Goal: Task Accomplishment & Management: Use online tool/utility

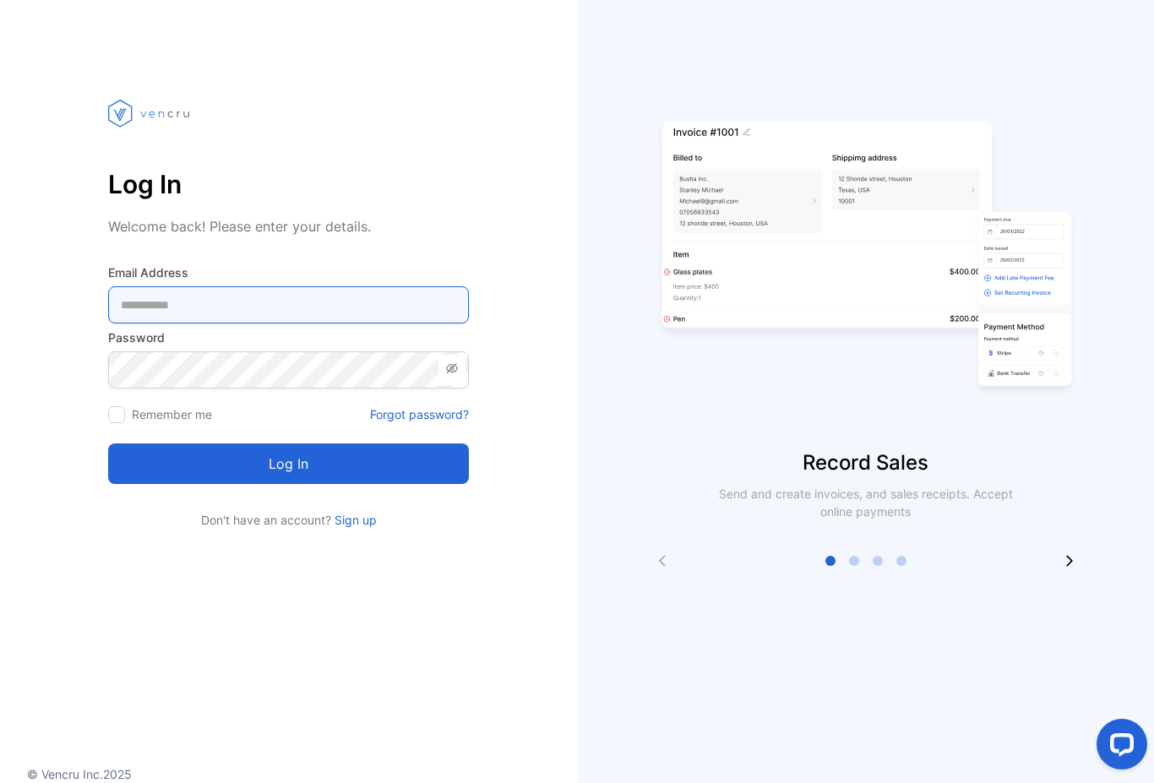
type Address-inputemail "**********"
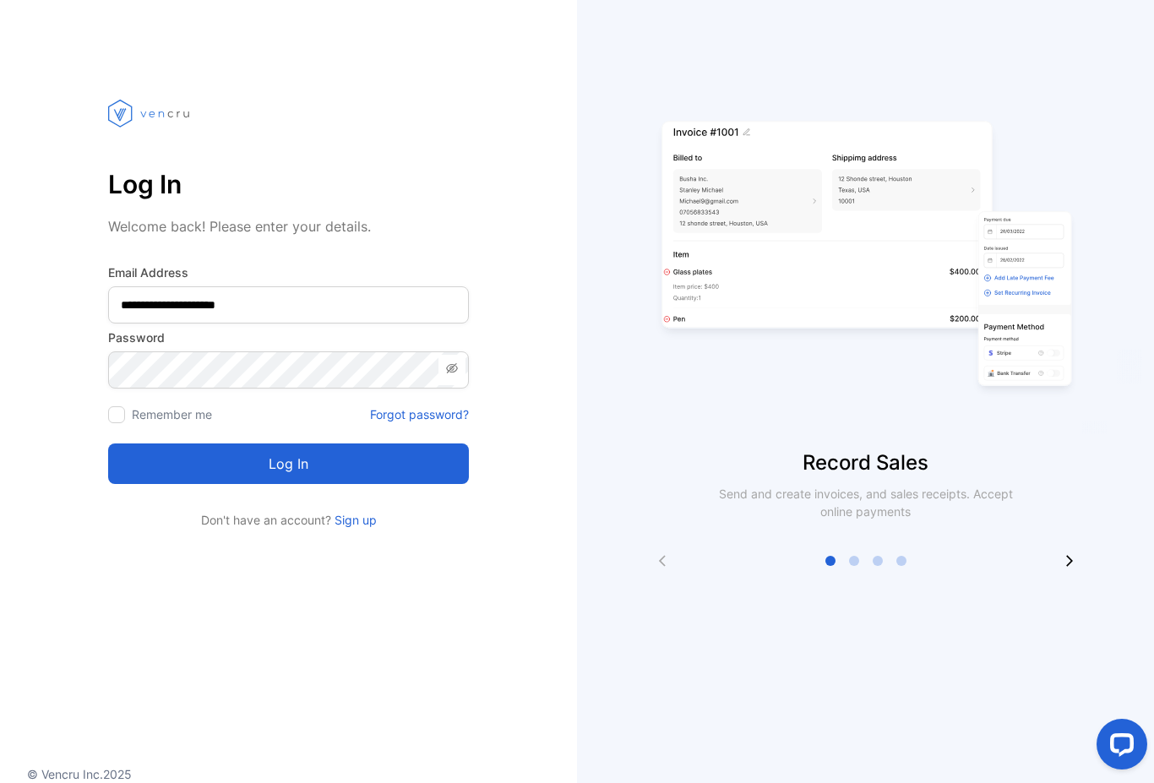
click at [288, 443] on button "Log in" at bounding box center [288, 463] width 361 height 41
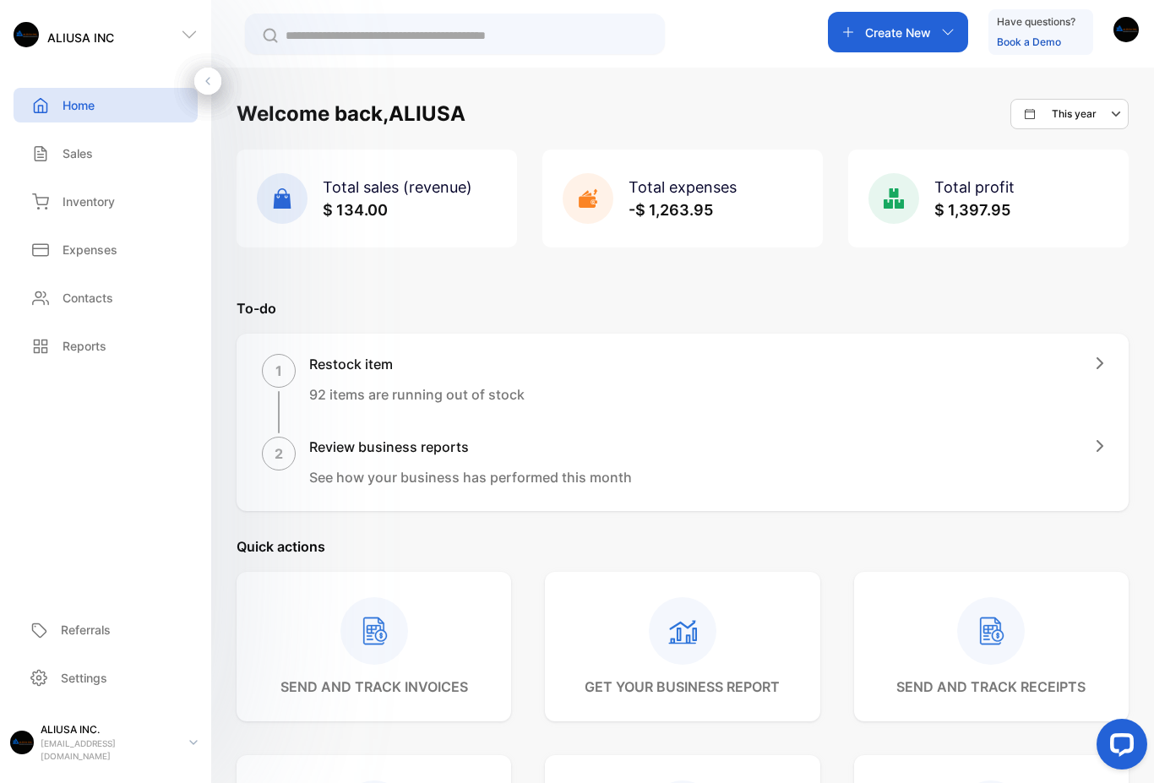
click at [101, 197] on p "Inventory" at bounding box center [88, 202] width 52 height 18
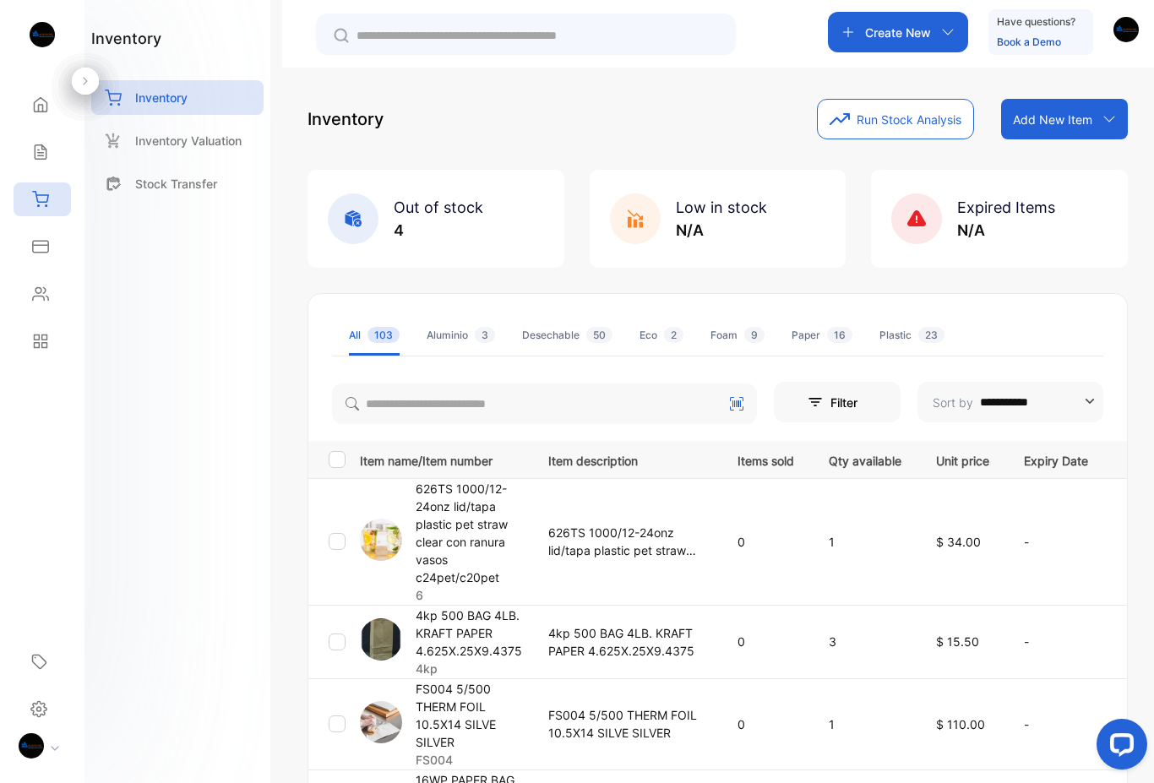
click at [46, 194] on icon at bounding box center [40, 199] width 17 height 17
click at [64, 191] on div "Inventory" at bounding box center [42, 199] width 57 height 34
click at [54, 193] on div "Inventory" at bounding box center [42, 199] width 57 height 34
click at [44, 198] on icon at bounding box center [40, 199] width 17 height 17
click at [46, 289] on icon at bounding box center [40, 294] width 15 height 13
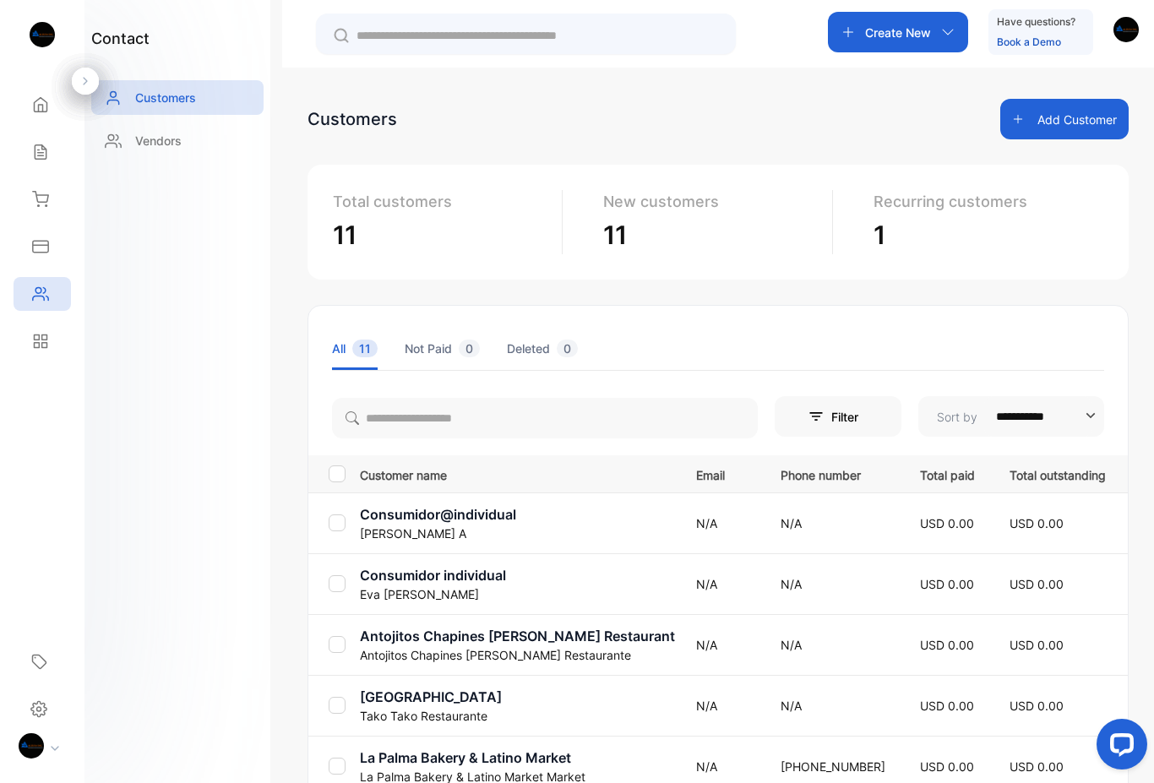
click at [42, 183] on div "Inventory" at bounding box center [42, 199] width 57 height 34
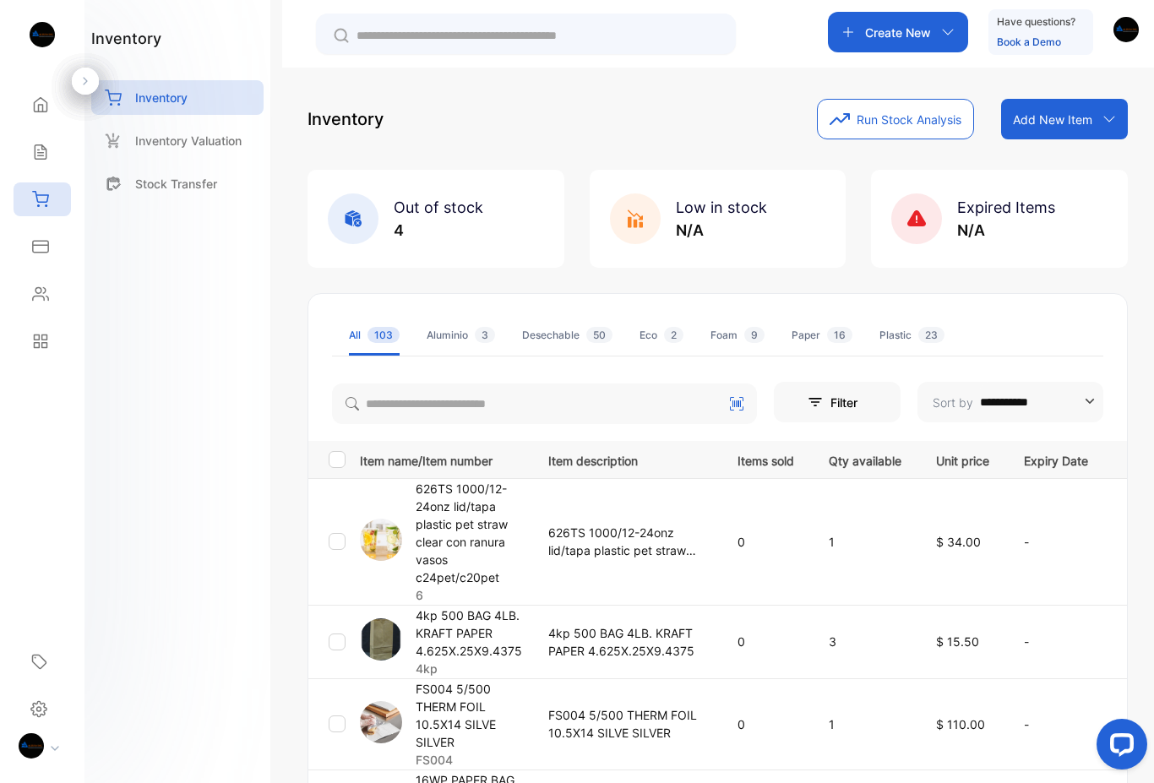
click at [40, 146] on icon at bounding box center [40, 152] width 17 height 17
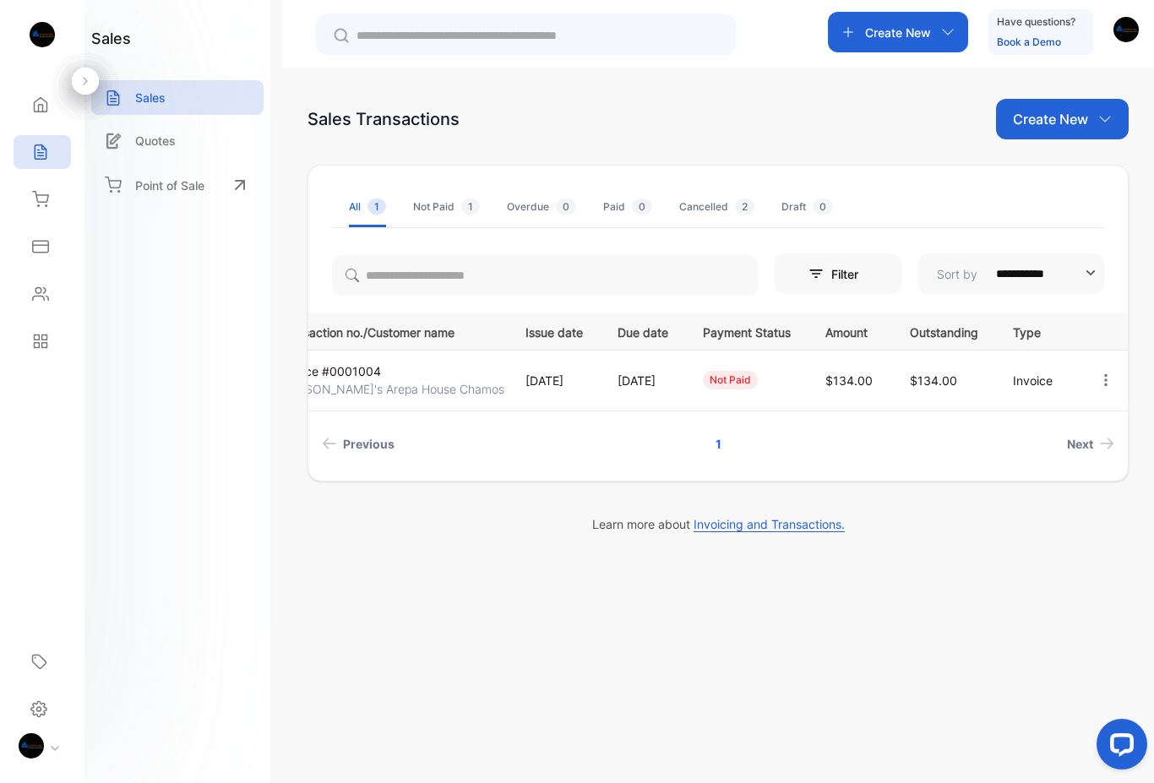
scroll to position [0, 88]
click at [1109, 379] on icon "button" at bounding box center [1105, 379] width 15 height 15
click at [1078, 524] on div "Print" at bounding box center [1052, 525] width 171 height 34
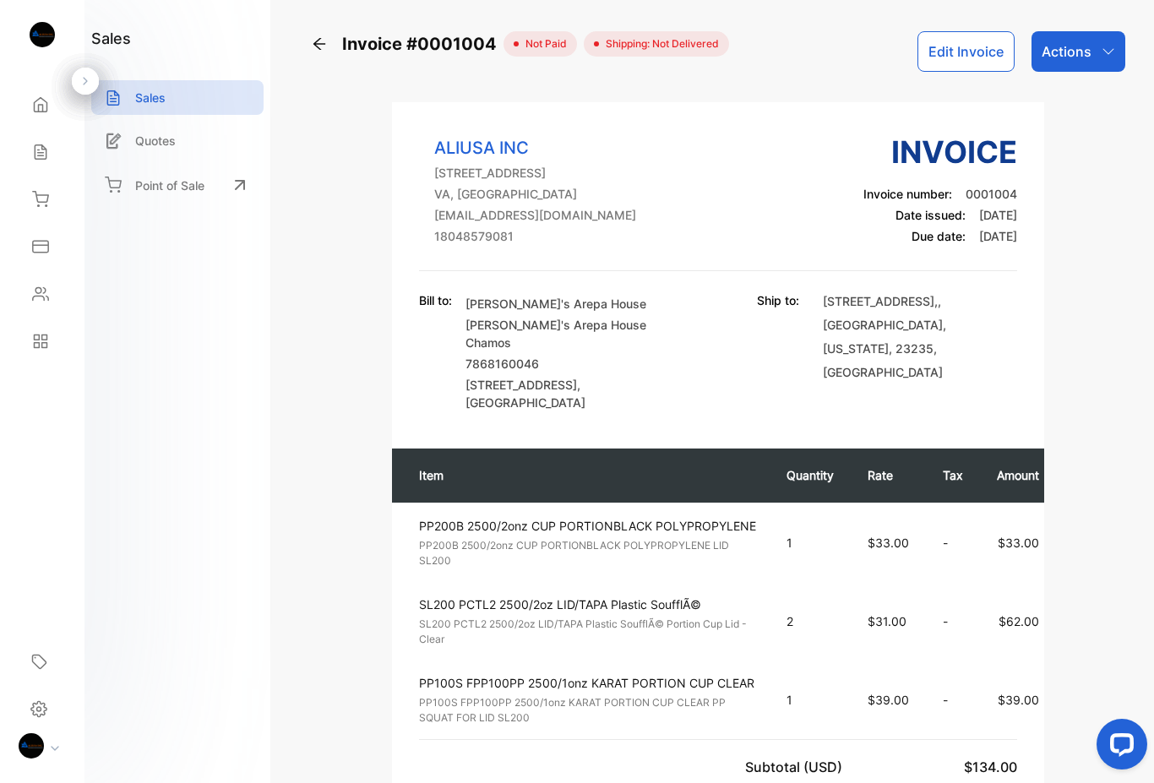
click at [1100, 68] on div "Actions" at bounding box center [1078, 51] width 94 height 41
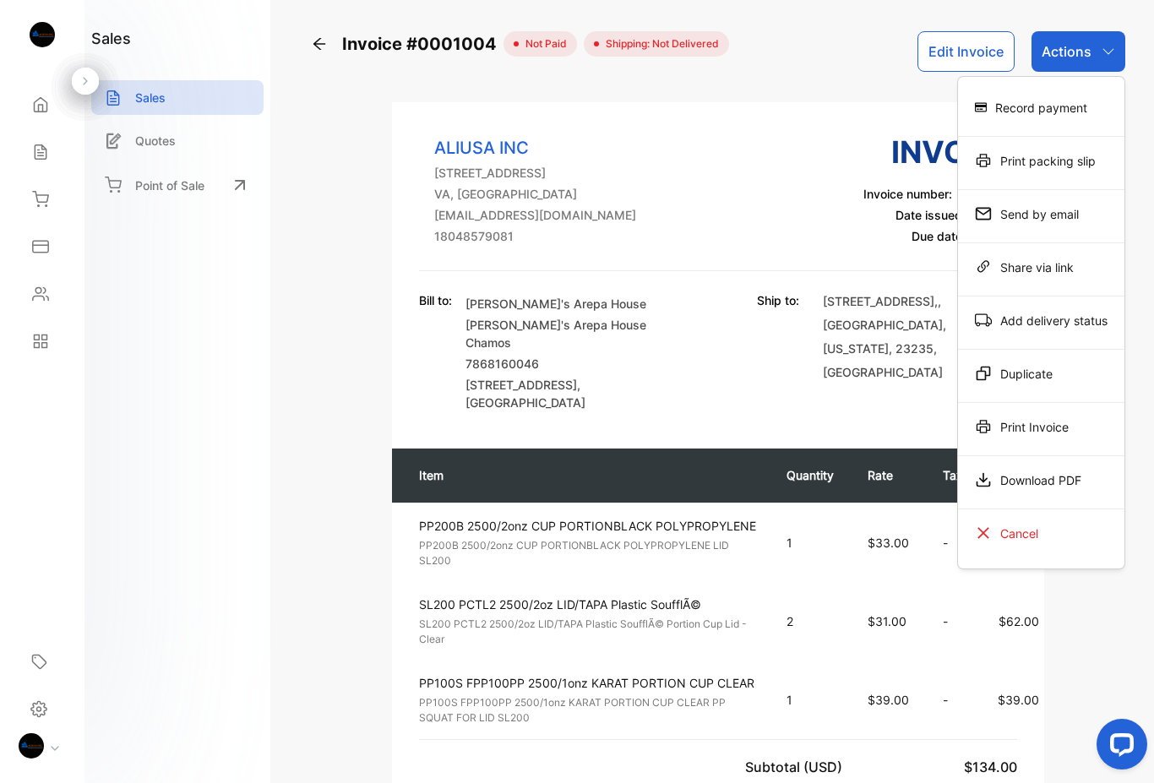
click at [1037, 435] on div "Print Invoice" at bounding box center [1041, 427] width 166 height 34
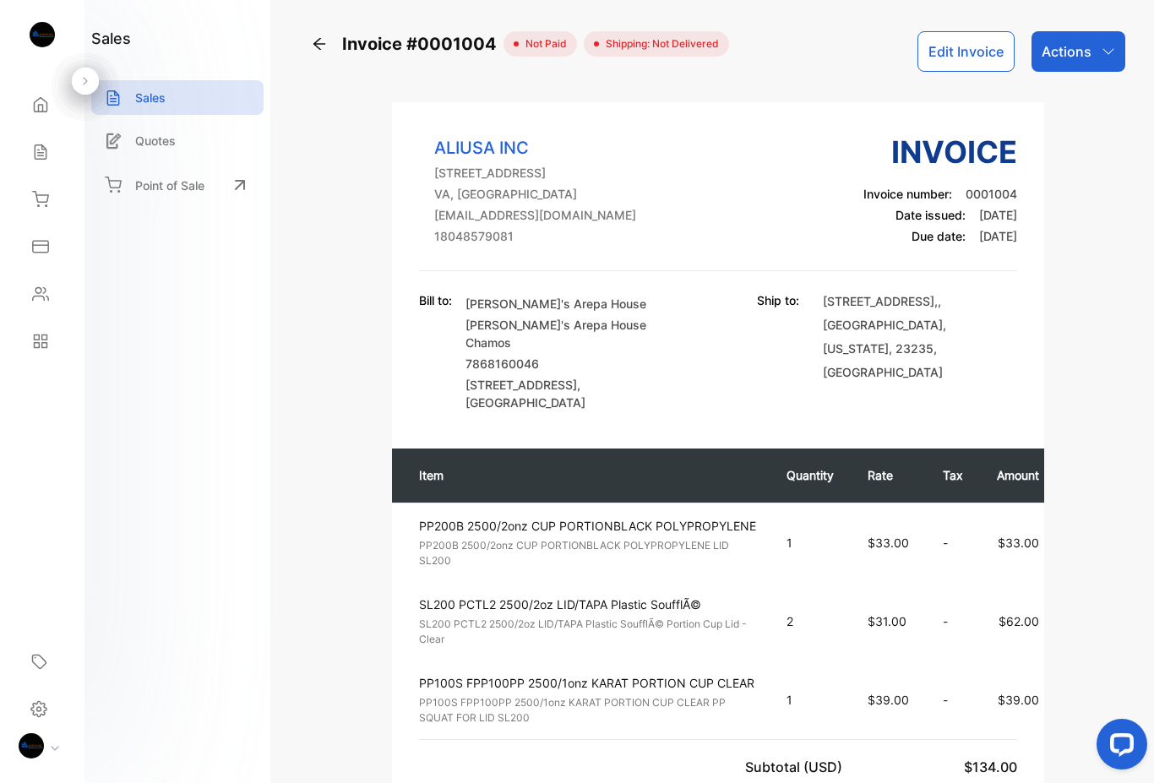
click at [1114, 69] on div "Actions" at bounding box center [1078, 51] width 94 height 41
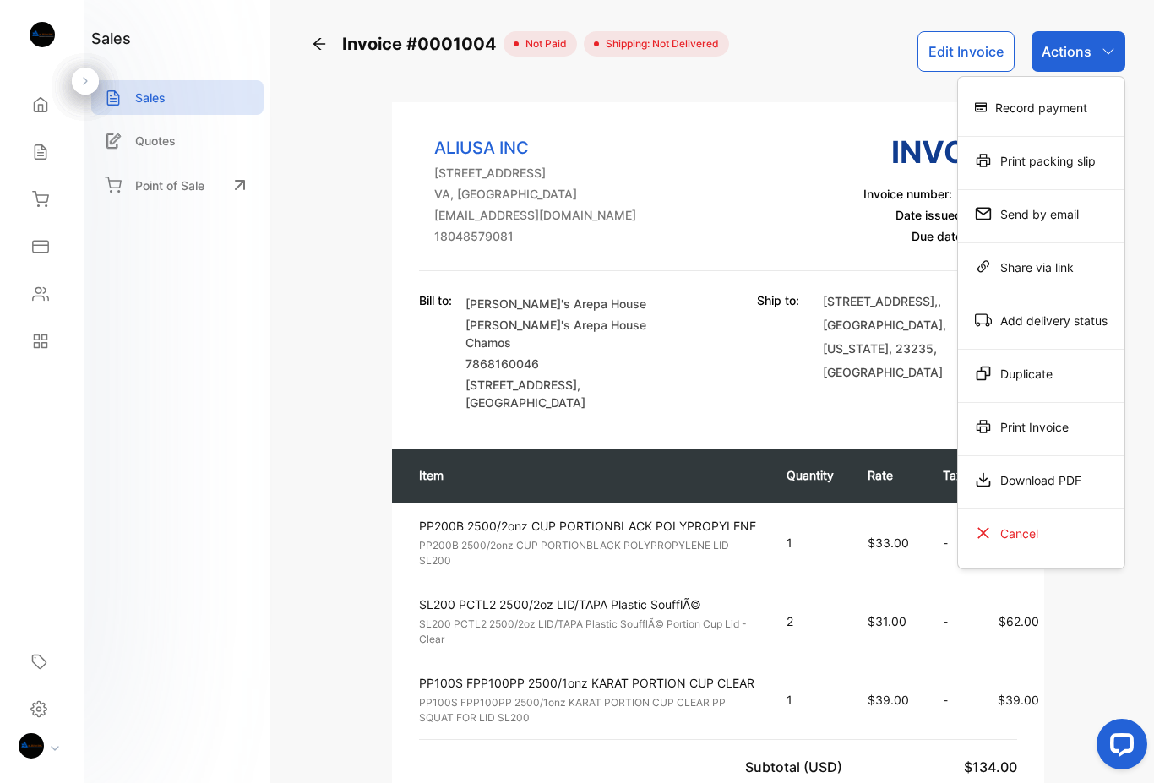
click at [1049, 431] on div "Print Invoice" at bounding box center [1041, 427] width 166 height 34
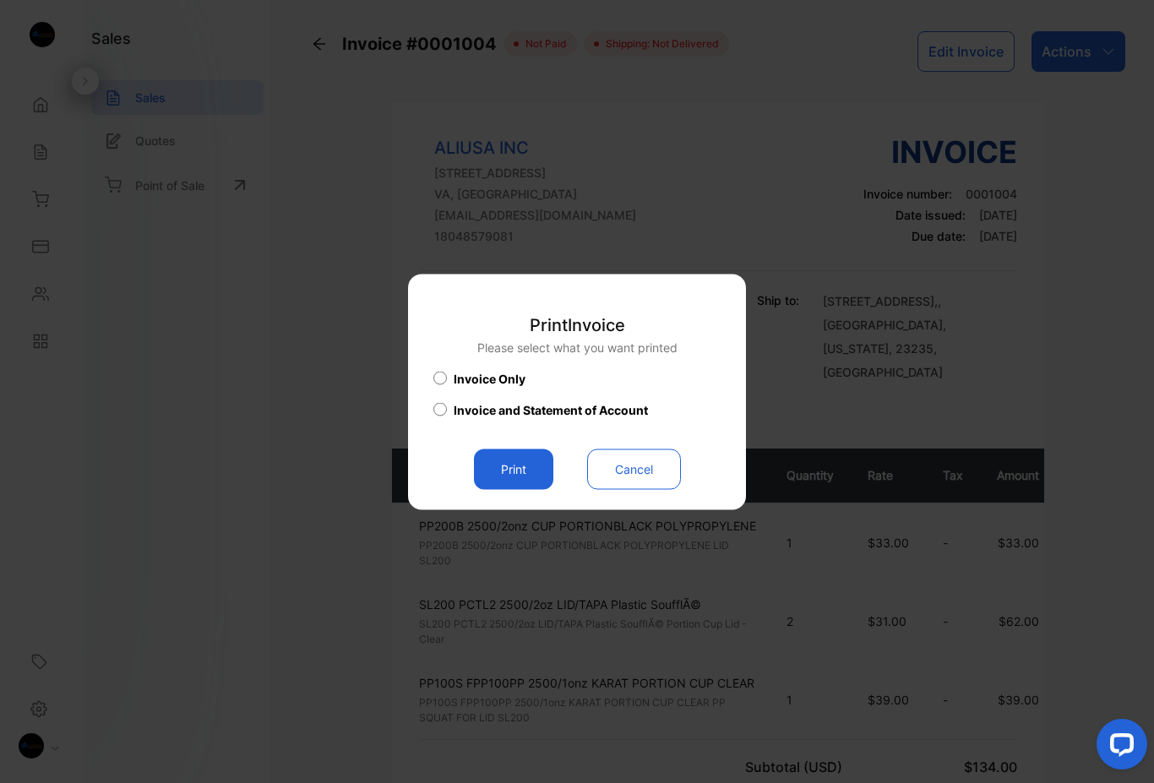
click at [499, 422] on div "Invoice and Statement of Account" at bounding box center [576, 414] width 287 height 28
click at [459, 420] on div "Invoice and Statement of Account" at bounding box center [576, 414] width 287 height 28
click at [506, 423] on div "Invoice and Statement of Account" at bounding box center [576, 414] width 287 height 28
click at [443, 427] on div "Invoice and Statement of Account" at bounding box center [576, 414] width 287 height 28
click at [501, 459] on button "Print" at bounding box center [513, 468] width 79 height 41
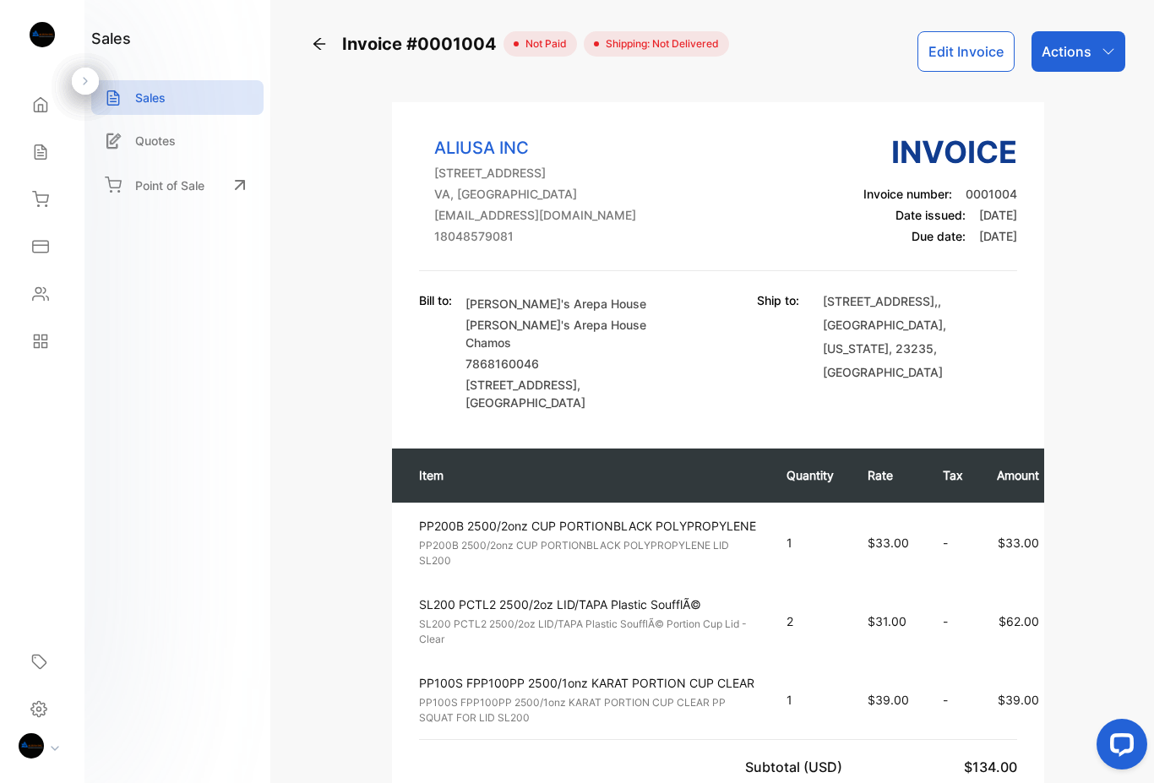
click at [1109, 64] on div "Actions" at bounding box center [1078, 51] width 94 height 41
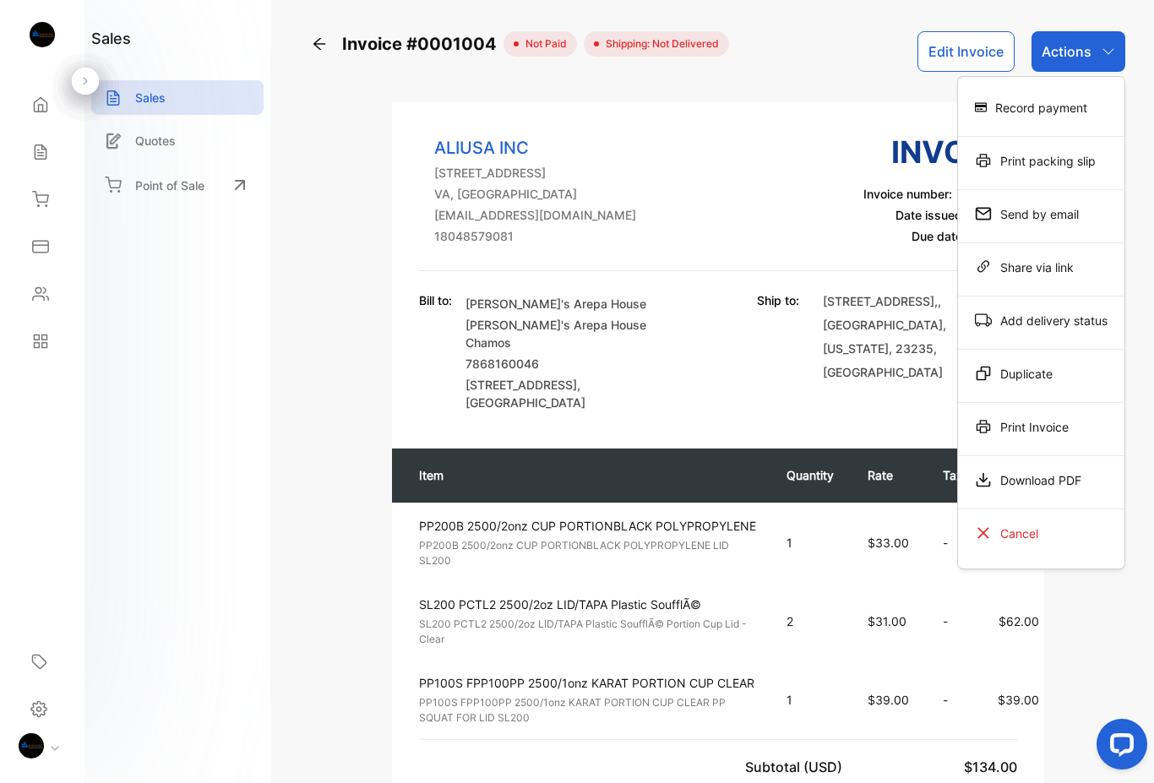
click at [1060, 432] on div "Print Invoice" at bounding box center [1041, 427] width 166 height 34
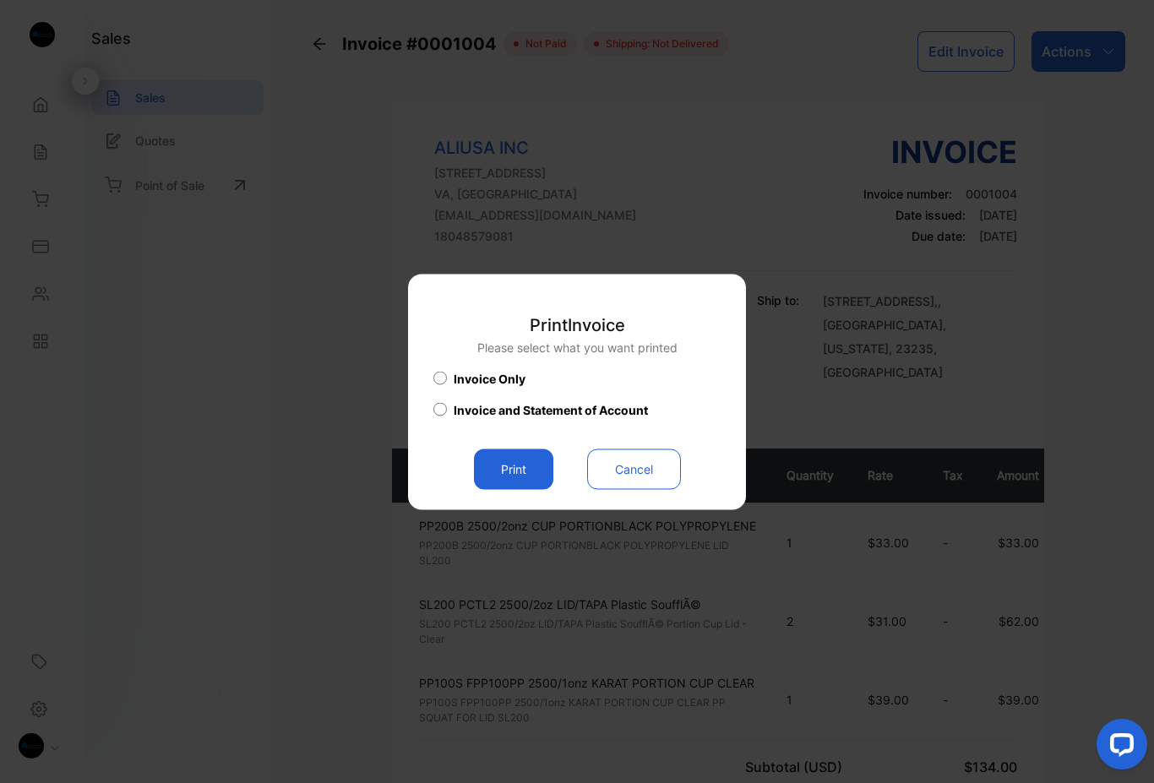
click at [474, 418] on div "Invoice and Statement of Account" at bounding box center [576, 414] width 287 height 28
click at [448, 426] on div "Invoice and Statement of Account" at bounding box center [576, 414] width 287 height 28
click at [444, 426] on div "Invoice and Statement of Account" at bounding box center [576, 414] width 287 height 28
click at [450, 432] on div "Print Invoice Please select what you want printed Invoice Only Invoice and Stat…" at bounding box center [576, 392] width 287 height 194
click at [522, 427] on div "Invoice and Statement of Account" at bounding box center [576, 414] width 287 height 28
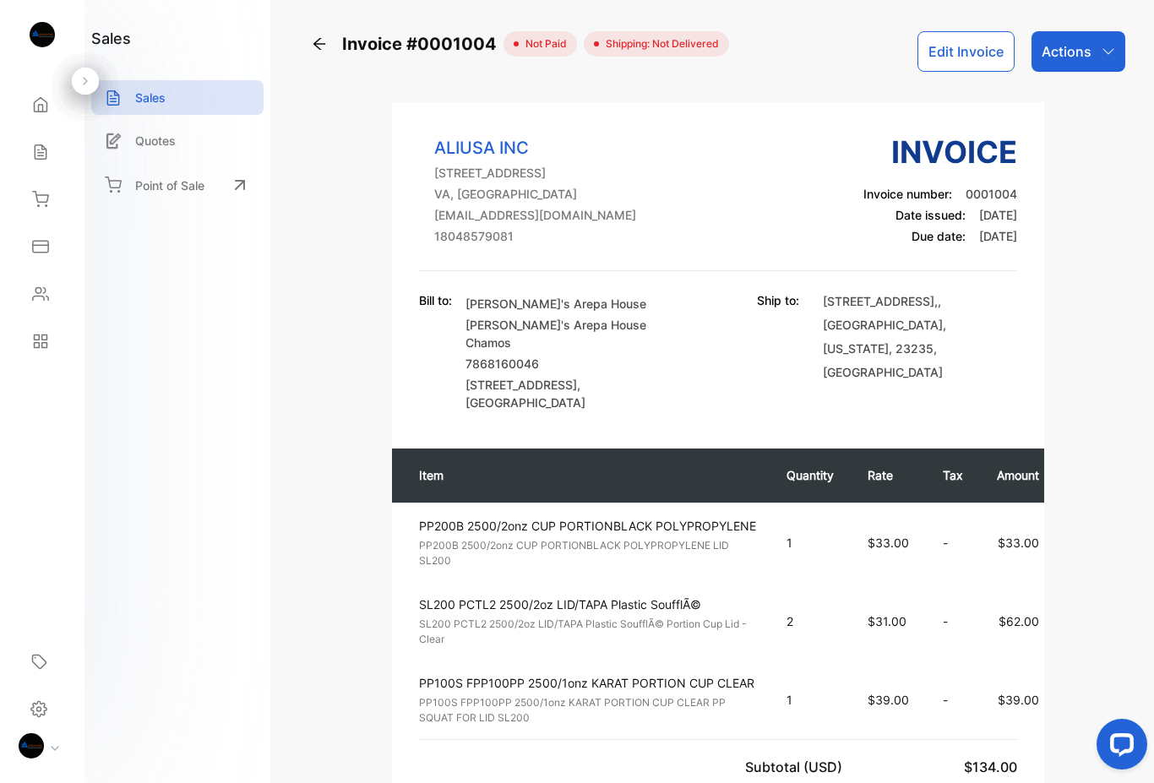
click at [1109, 71] on div "Actions" at bounding box center [1078, 51] width 94 height 41
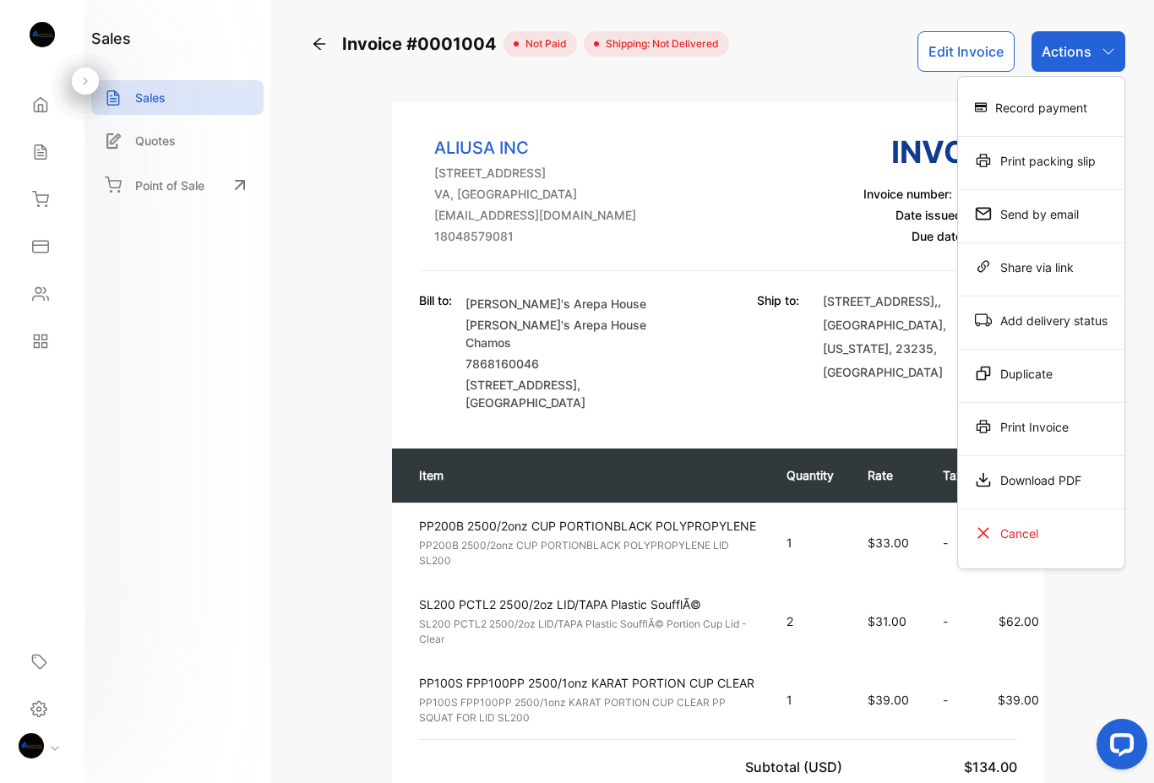
click at [1064, 421] on div "Print Invoice" at bounding box center [1041, 427] width 166 height 34
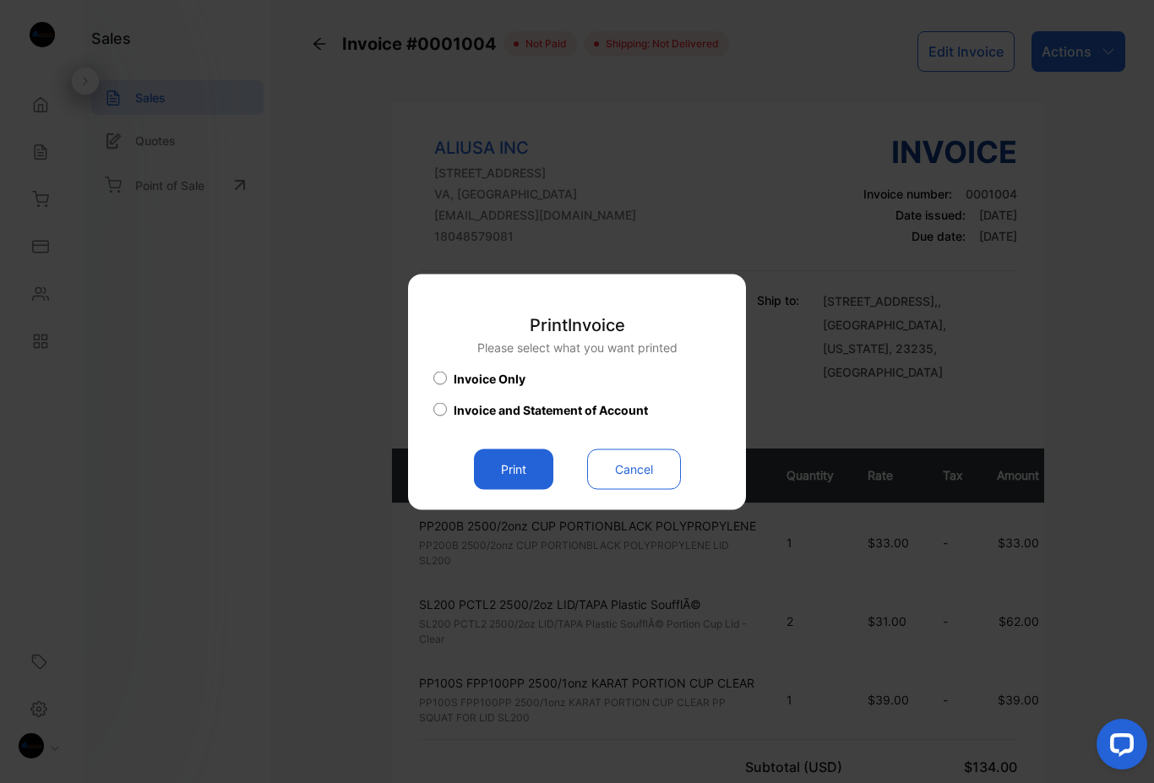
click at [502, 426] on div "Invoice and Statement of Account" at bounding box center [576, 414] width 287 height 28
click at [503, 429] on div "Print Invoice Please select what you want printed Invoice Only Invoice and Stat…" at bounding box center [576, 392] width 287 height 194
click at [521, 459] on button "Print" at bounding box center [513, 468] width 79 height 41
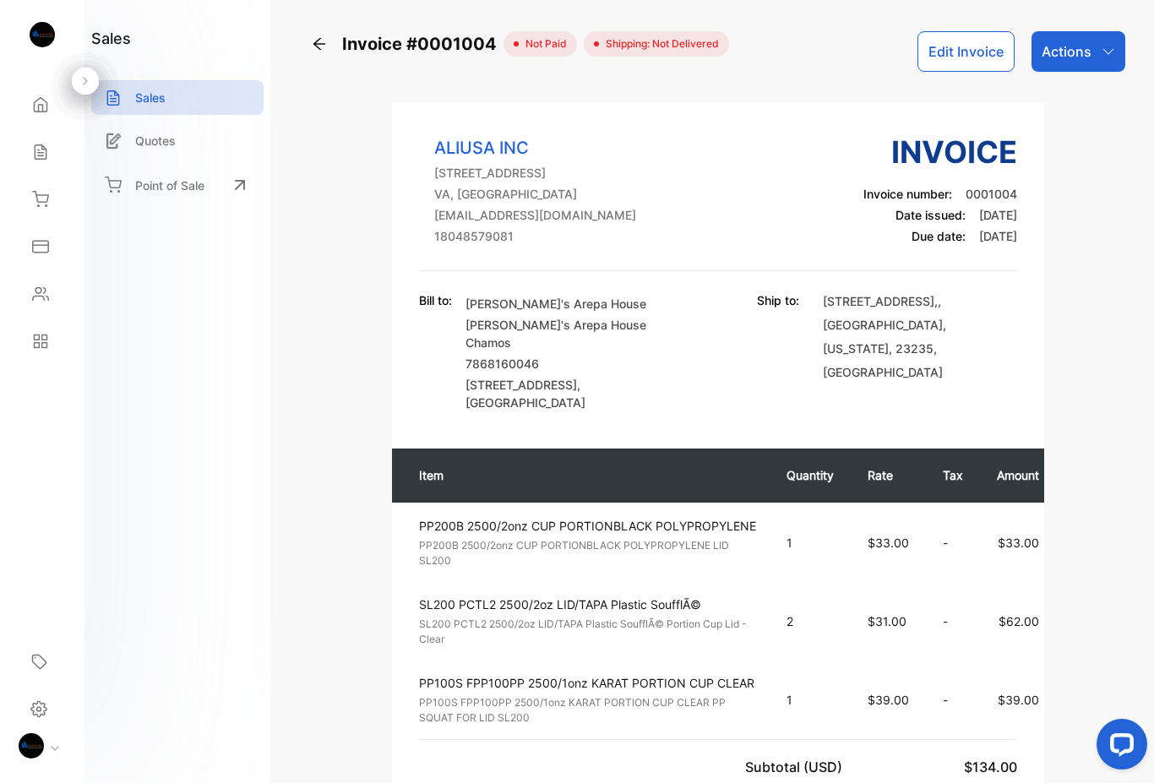
click at [36, 779] on aside "ALIUSA INC Home Home Sales Sales Inventory Inventory Expenses Expenses Contacts…" at bounding box center [42, 391] width 84 height 783
click at [57, 747] on icon at bounding box center [55, 748] width 7 height 3
click at [133, 774] on div "sales Sales Quotes Point of Sale" at bounding box center [177, 391] width 186 height 783
click at [120, 782] on div "sales Sales Quotes Point of Sale" at bounding box center [177, 391] width 186 height 783
click at [42, 744] on img at bounding box center [31, 745] width 25 height 25
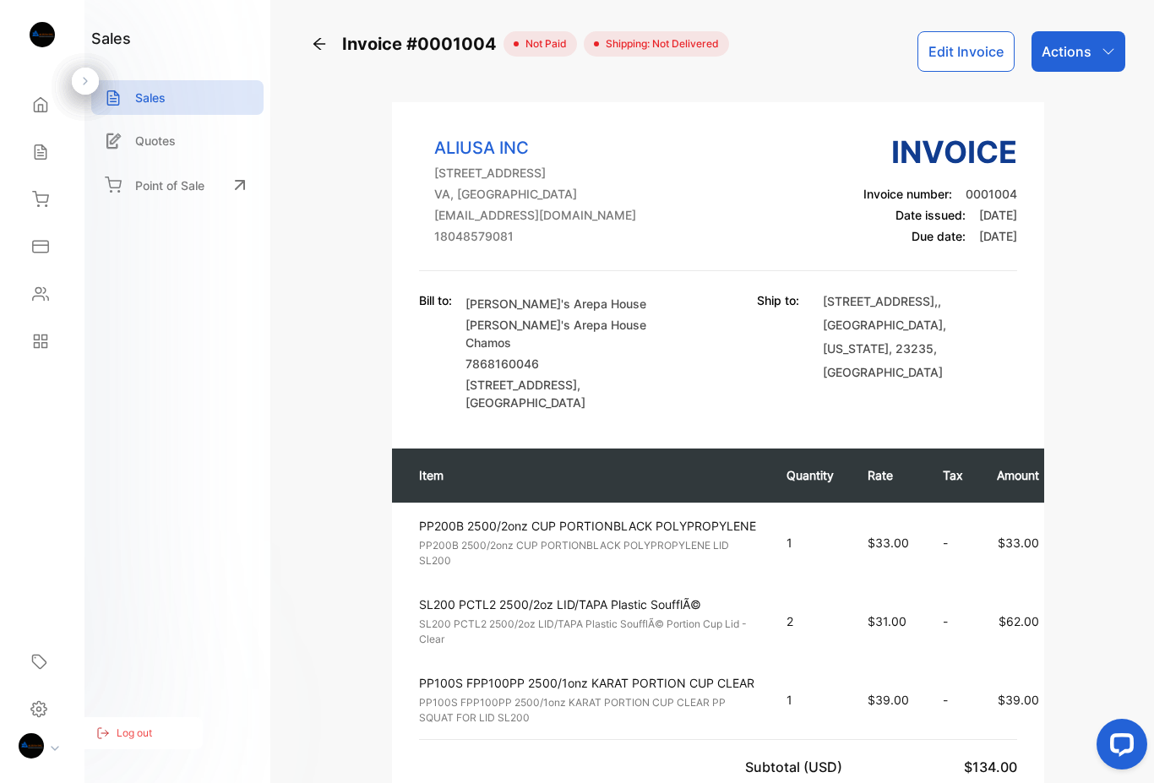
click at [125, 779] on div "sales Sales Quotes Point of Sale" at bounding box center [177, 391] width 186 height 783
click at [124, 779] on div "sales Sales Quotes Point of Sale" at bounding box center [177, 391] width 186 height 783
click at [122, 781] on div "sales Sales Quotes Point of Sale" at bounding box center [177, 391] width 186 height 783
click at [122, 780] on div "sales Sales Quotes Point of Sale" at bounding box center [177, 391] width 186 height 783
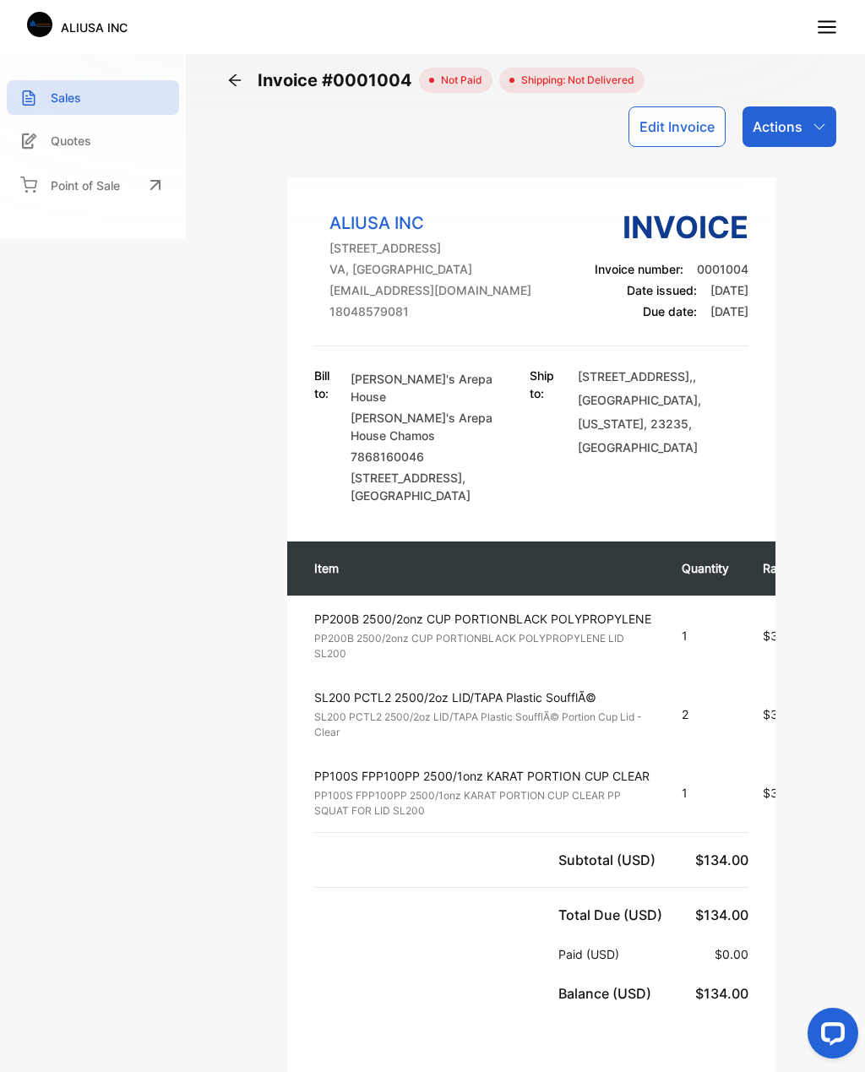
click at [42, 21] on img at bounding box center [39, 24] width 25 height 25
click at [131, 183] on div "Point of Sale" at bounding box center [93, 184] width 172 height 37
click at [52, 27] on img at bounding box center [39, 24] width 25 height 25
click at [837, 26] on icon at bounding box center [827, 27] width 22 height 22
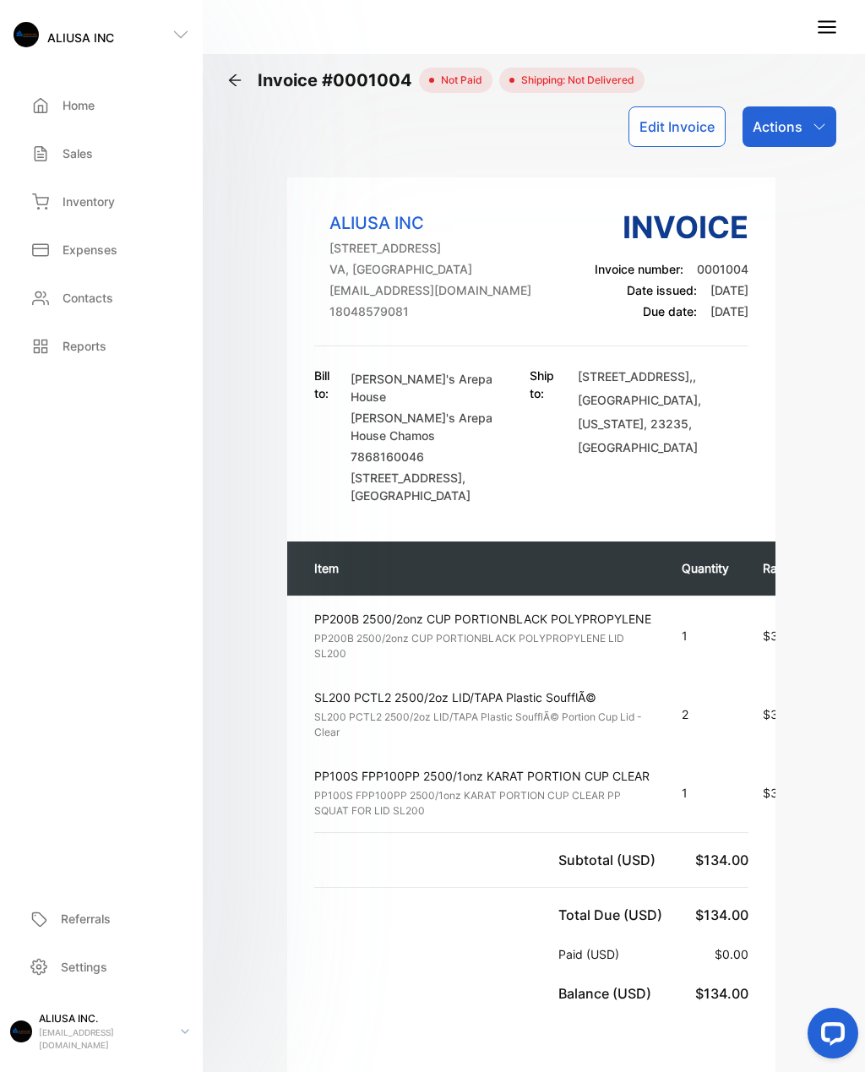
click at [106, 782] on p "[EMAIL_ADDRESS][DOMAIN_NAME]" at bounding box center [103, 1038] width 128 height 25
click at [63, 782] on p "Log out" at bounding box center [69, 1035] width 35 height 15
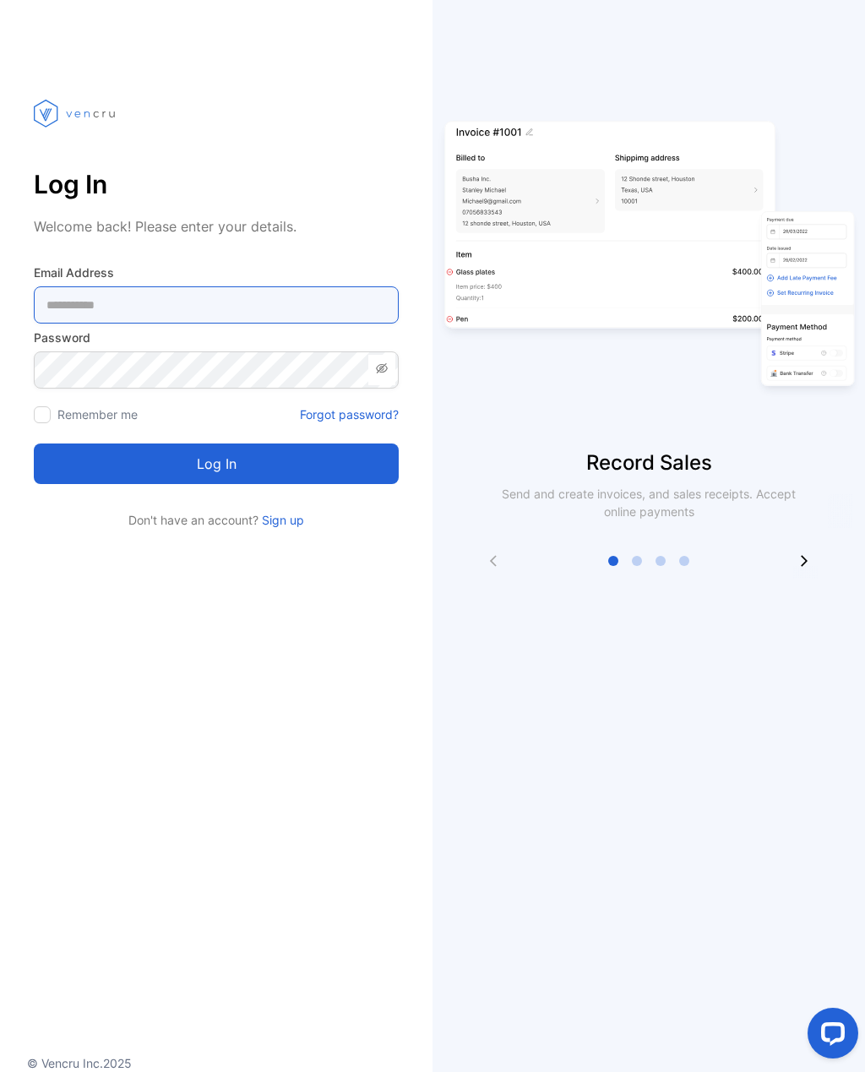
click at [198, 310] on Address-inputemail "email" at bounding box center [216, 304] width 365 height 37
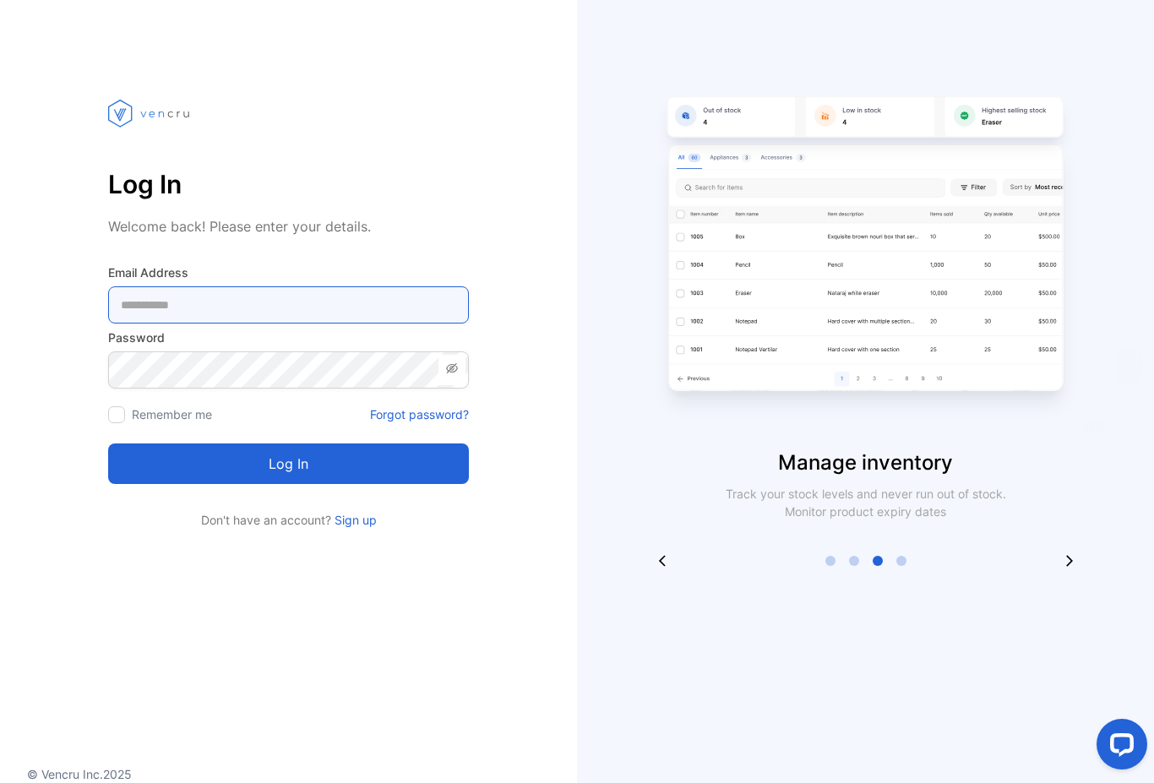
type Address-inputemail "**********"
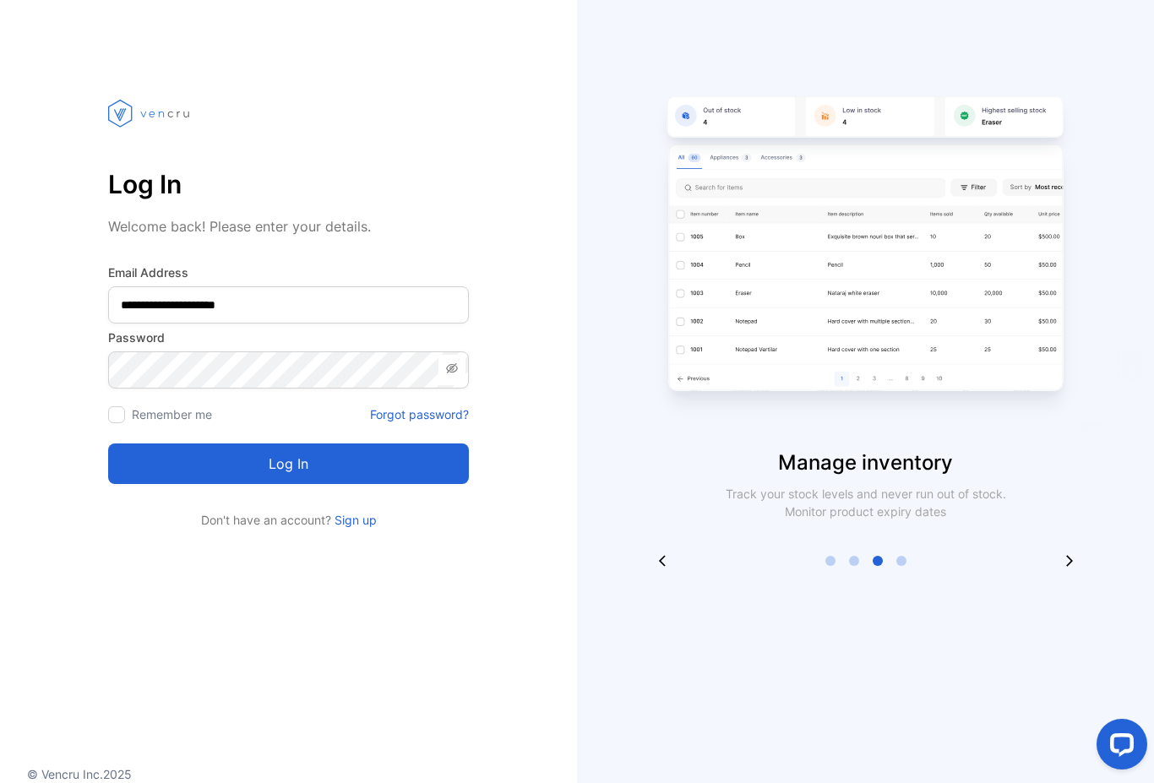
click at [187, 463] on button "Log in" at bounding box center [288, 463] width 361 height 41
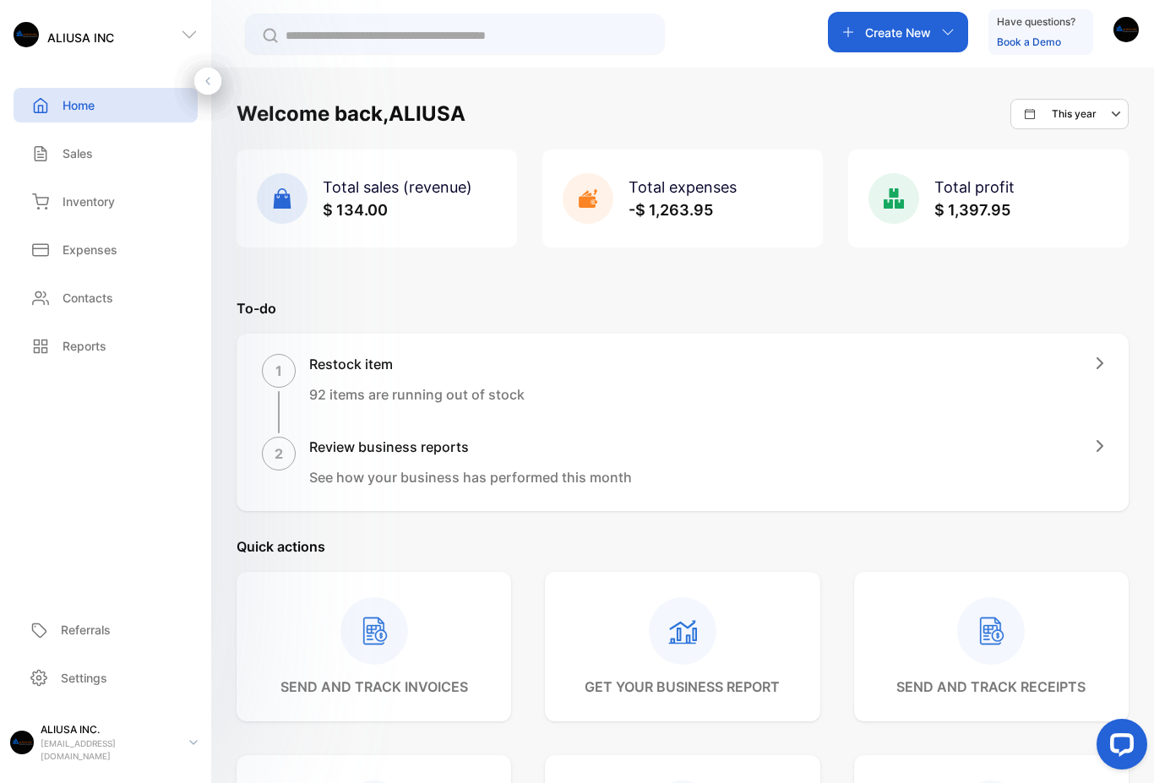
click at [73, 149] on p "Sales" at bounding box center [77, 153] width 30 height 18
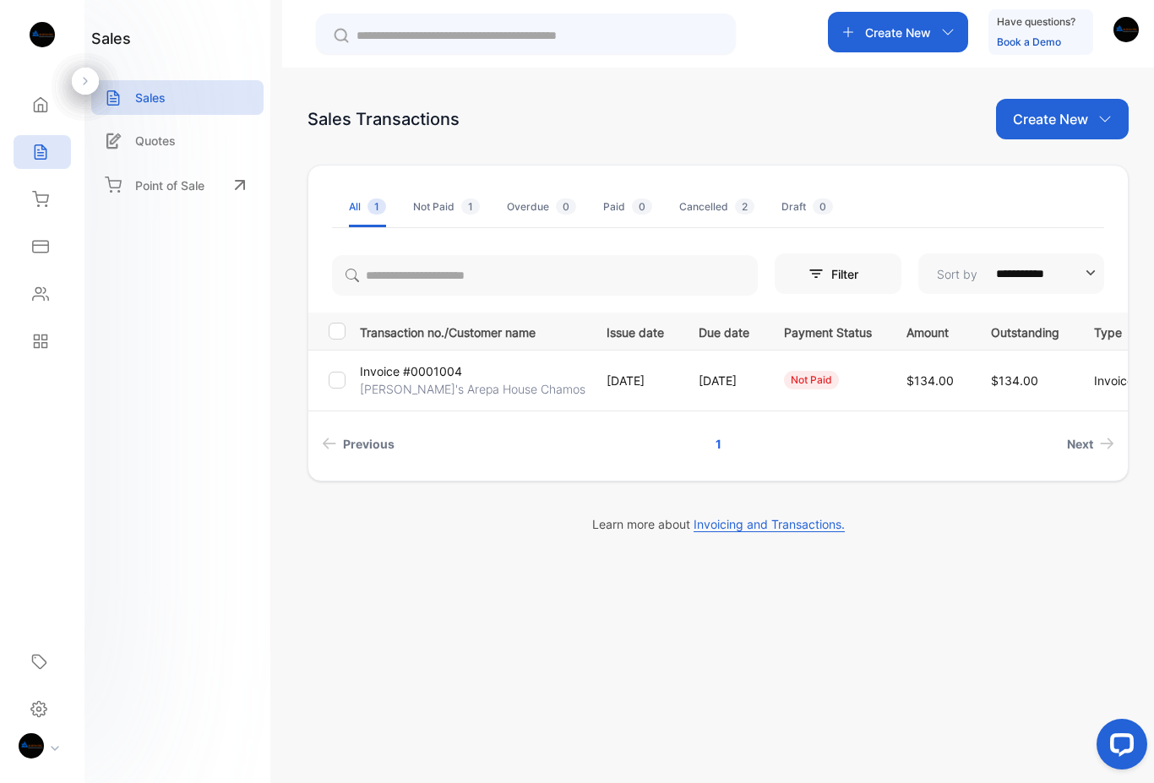
click at [606, 385] on p "[DATE]" at bounding box center [634, 381] width 57 height 18
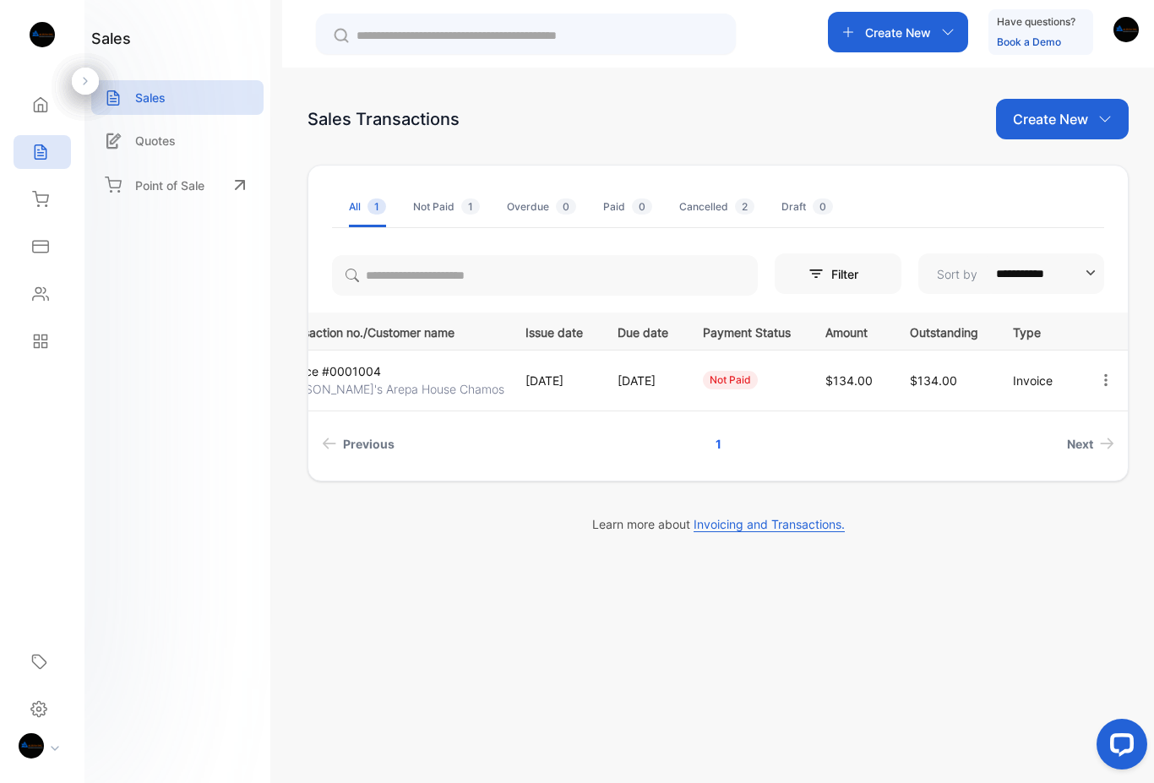
scroll to position [0, 88]
click at [1100, 381] on icon "button" at bounding box center [1105, 379] width 15 height 15
click at [1064, 519] on div "Print" at bounding box center [1052, 525] width 171 height 34
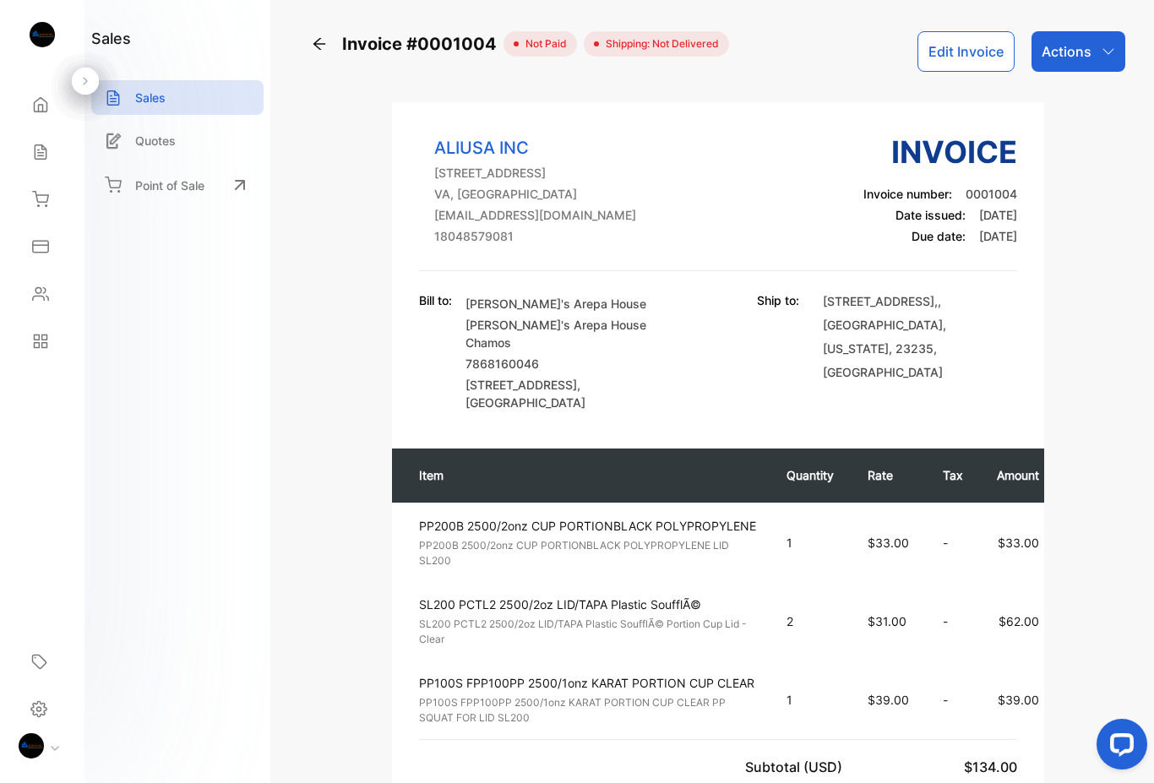
click at [1089, 54] on p "Actions" at bounding box center [1066, 51] width 50 height 20
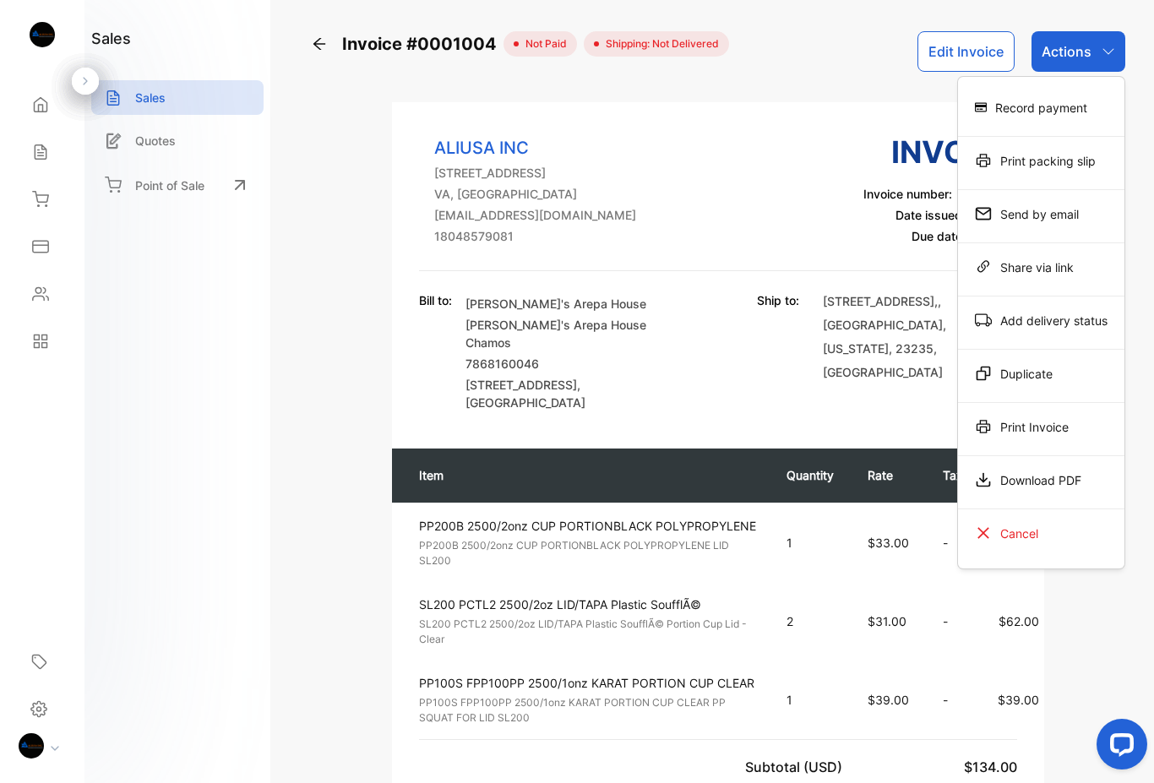
click at [1046, 428] on div "Print Invoice" at bounding box center [1041, 427] width 166 height 34
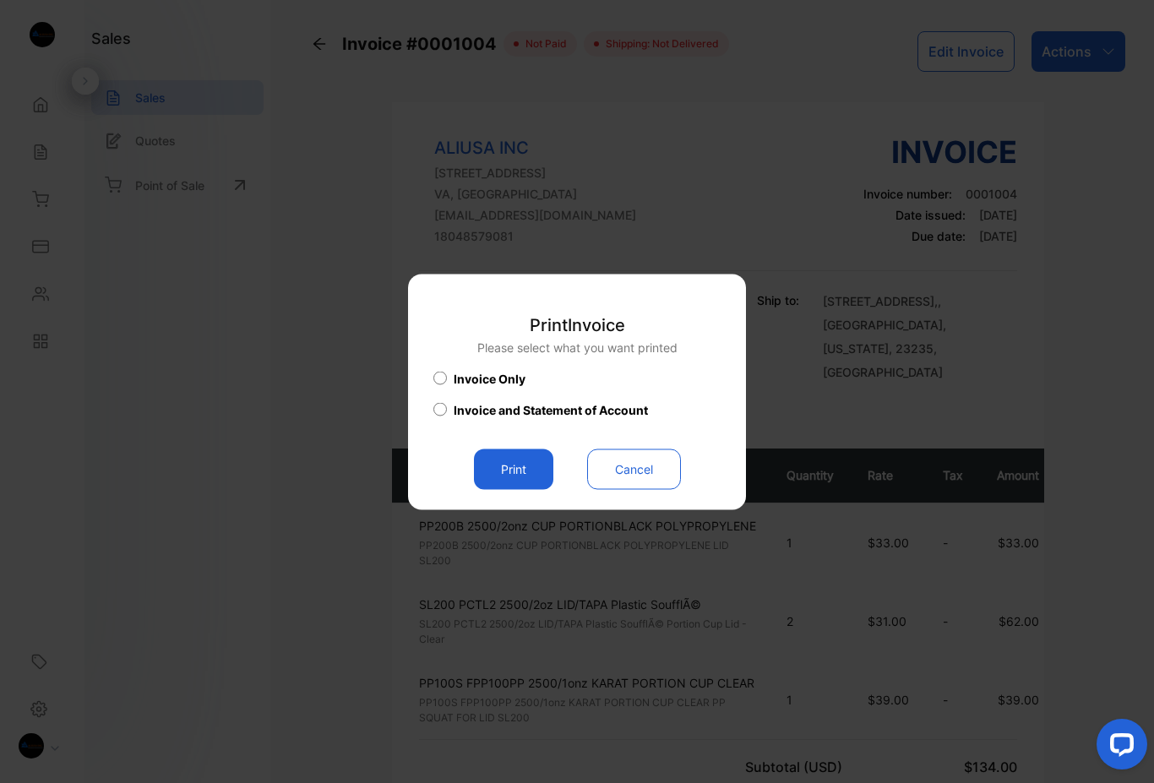
click at [507, 463] on button "Print" at bounding box center [513, 468] width 79 height 41
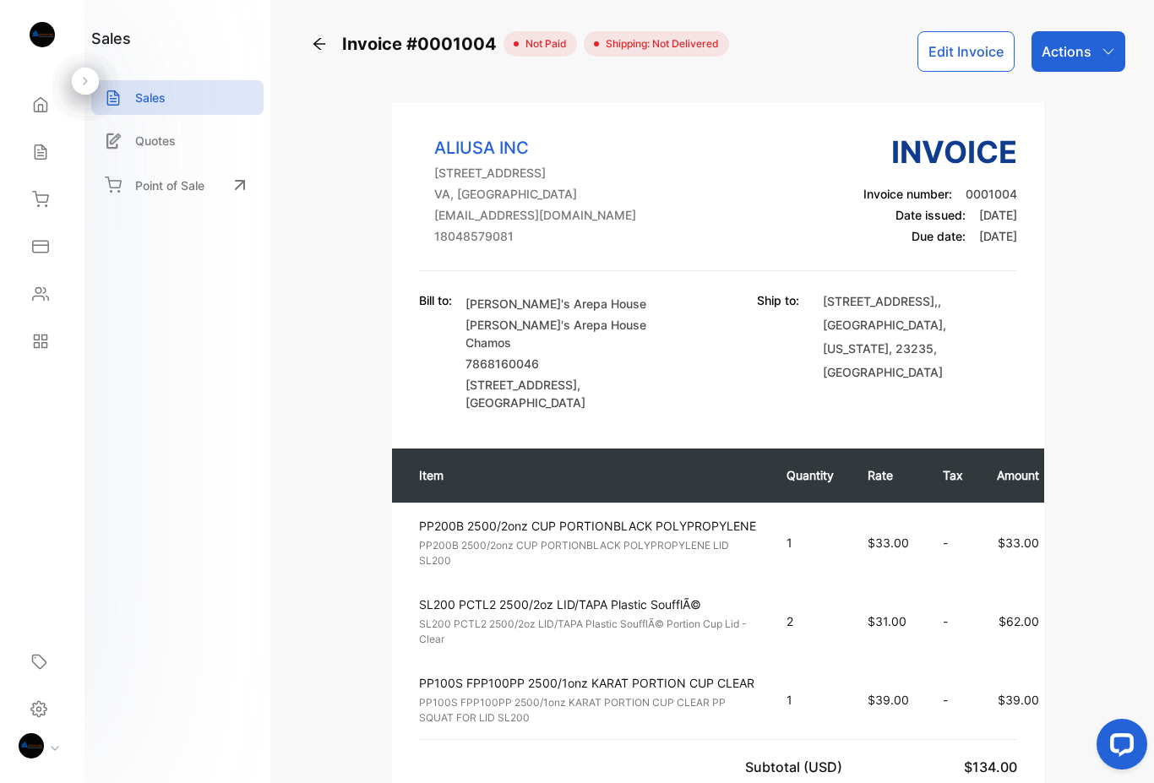
click at [32, 742] on img at bounding box center [31, 745] width 25 height 25
click at [135, 729] on p "Log out" at bounding box center [134, 732] width 35 height 15
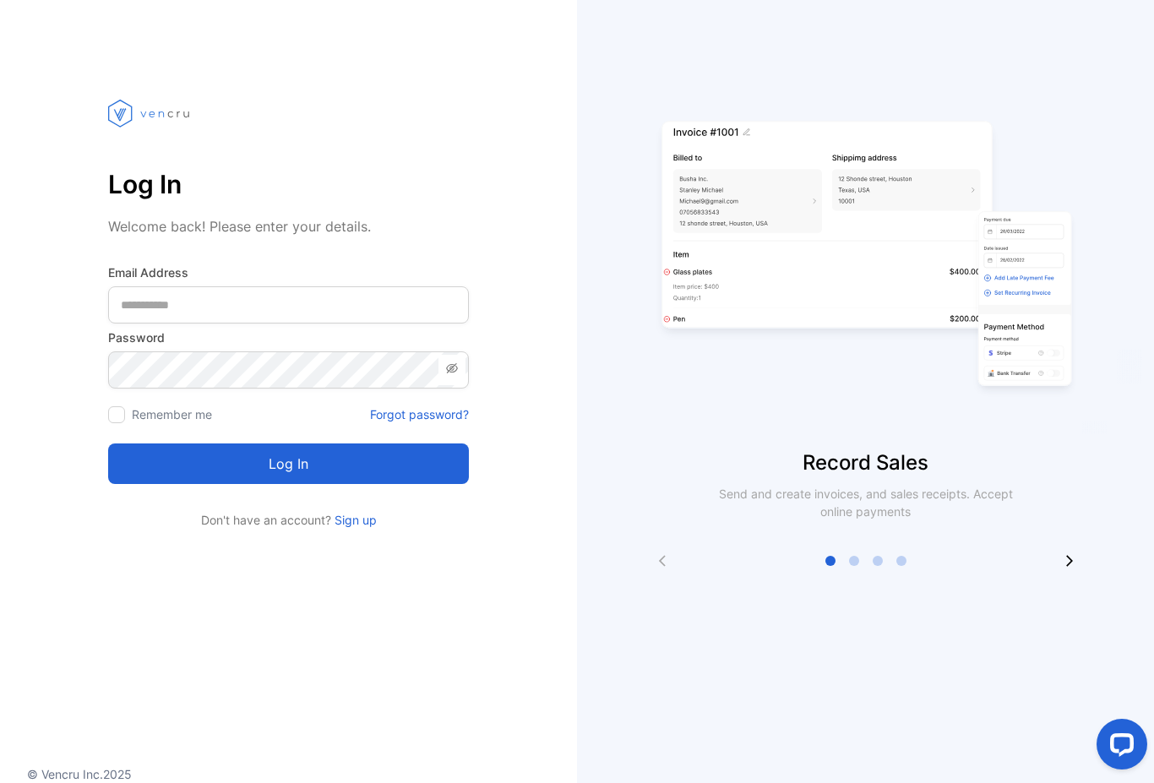
click at [600, 752] on div "Record Sales Send and create invoices, and sales receipts. Accept online paymen…" at bounding box center [865, 391] width 577 height 783
